Goal: Transaction & Acquisition: Purchase product/service

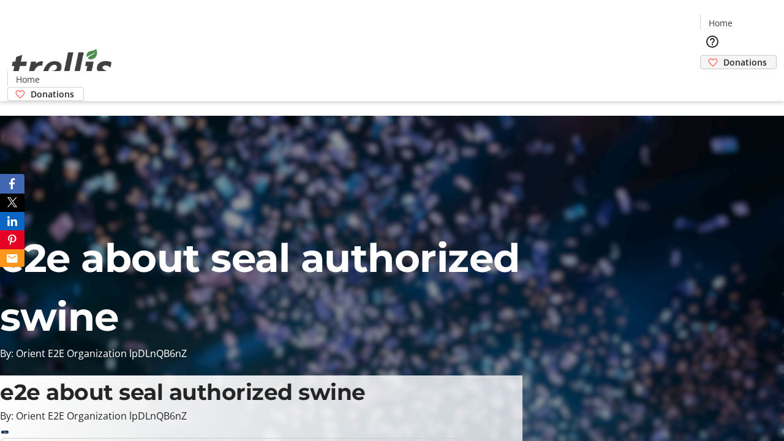
click at [723, 56] on span "Donations" at bounding box center [744, 62] width 43 height 13
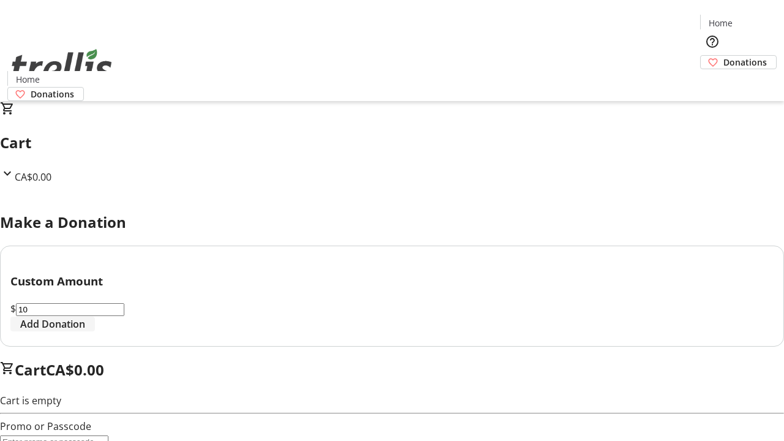
click at [85, 331] on span "Add Donation" at bounding box center [52, 324] width 65 height 15
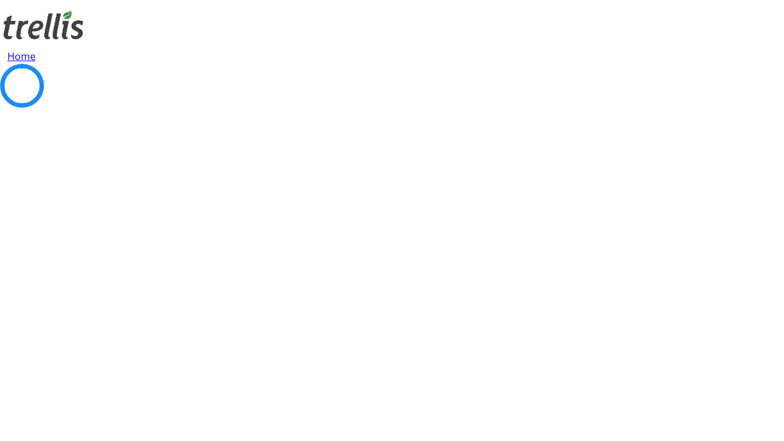
select select "CA"
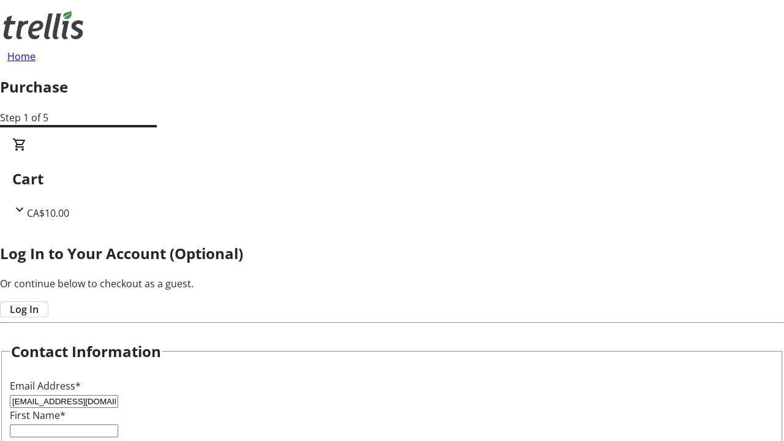
type input "[EMAIL_ADDRESS][DOMAIN_NAME]"
type input "Demarcus"
type input "[PERSON_NAME]"
type input "[STREET_ADDRESS][PERSON_NAME]"
type input "Kelowna"
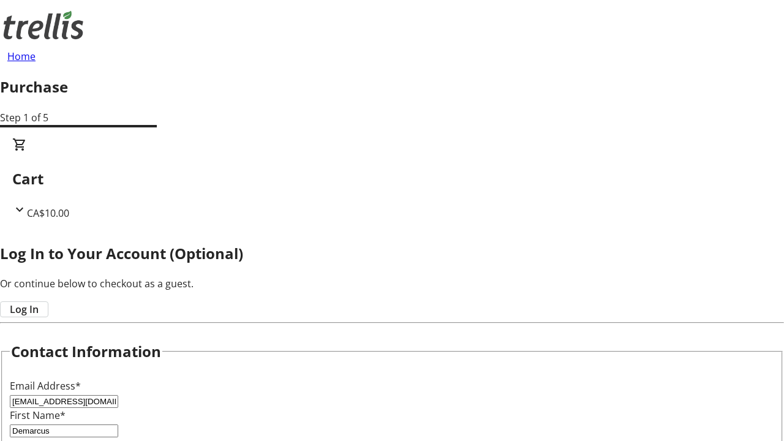
select select "BC"
type input "Kelowna"
type input "V1Y 0C2"
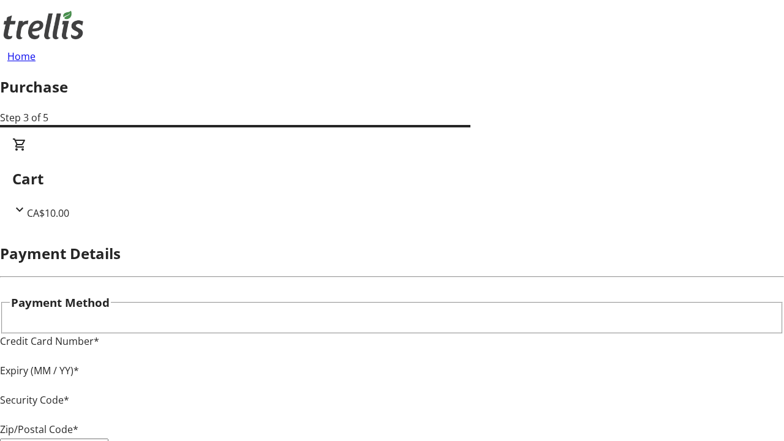
type input "V1Y 0C2"
